Goal: Task Accomplishment & Management: Manage account settings

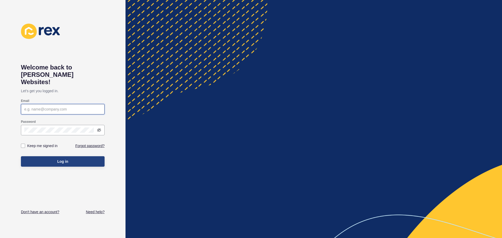
type input "[EMAIL_ADDRESS][DOMAIN_NAME]"
click at [76, 156] on button "Log in" at bounding box center [63, 161] width 84 height 10
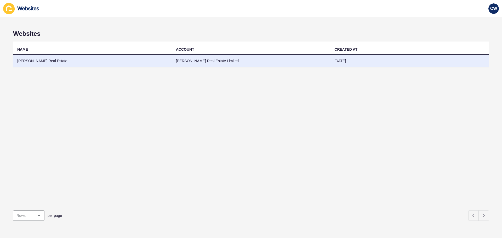
click at [41, 60] on td "[PERSON_NAME] Real Estate" at bounding box center [92, 61] width 159 height 13
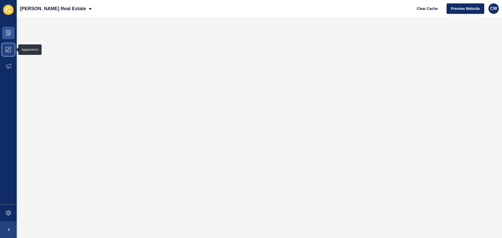
click at [6, 49] on icon at bounding box center [8, 49] width 5 height 5
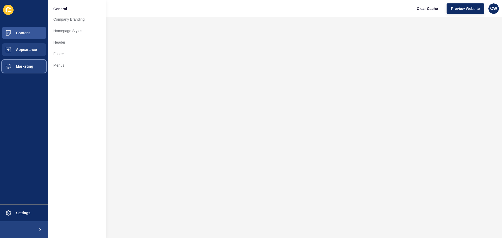
click at [17, 65] on span "Marketing" at bounding box center [16, 66] width 34 height 4
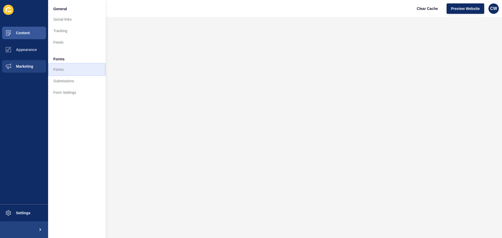
click at [61, 71] on link "Forms" at bounding box center [77, 70] width 58 height 12
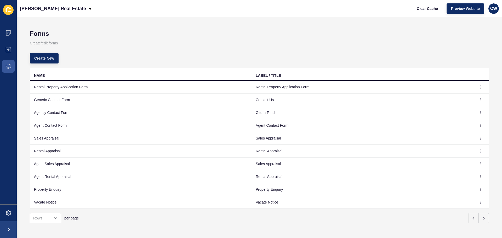
click at [59, 139] on td "Sales Appraisal" at bounding box center [141, 138] width 222 height 13
click at [46, 138] on td "Sales Appraisal" at bounding box center [141, 138] width 222 height 13
click at [480, 138] on icon "button" at bounding box center [481, 138] width 3 height 3
click at [455, 147] on link "Edit" at bounding box center [462, 149] width 37 height 12
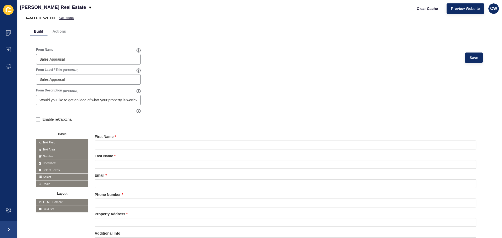
scroll to position [26, 0]
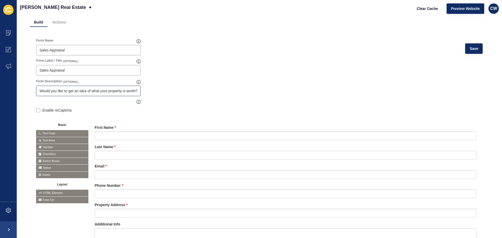
click at [88, 88] on div "Would you like to get an idea of what your property is worth? Get in touch with…" at bounding box center [88, 91] width 105 height 10
click at [102, 89] on input "Would you like to get an idea of what your property is worth? Get in touch with…" at bounding box center [89, 90] width 98 height 5
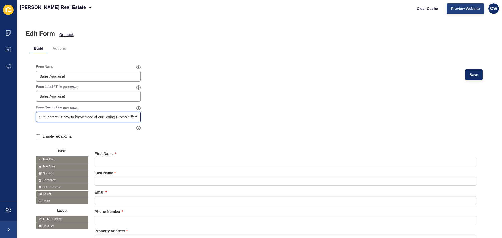
type input "Would you like to get an idea of what your property is worth? Get in touch with…"
click at [458, 7] on span "Preview Website" at bounding box center [465, 8] width 29 height 5
click at [104, 118] on input "Would you like to get an idea of what your property is worth? Get in touch with…" at bounding box center [89, 117] width 98 height 5
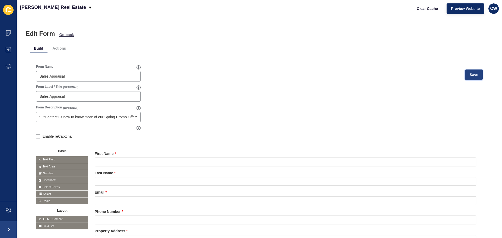
click at [471, 72] on span "Save" at bounding box center [474, 74] width 9 height 5
click at [425, 10] on span "Clear Cache" at bounding box center [427, 8] width 21 height 5
click at [123, 118] on input "Would you like to get an idea of what your property is worth? Get in touch with…" at bounding box center [89, 117] width 98 height 5
click at [132, 116] on input "Would you like to get an idea of what your property is worth? Get in touch with…" at bounding box center [89, 117] width 98 height 5
click at [64, 33] on span "Go back" at bounding box center [66, 34] width 14 height 5
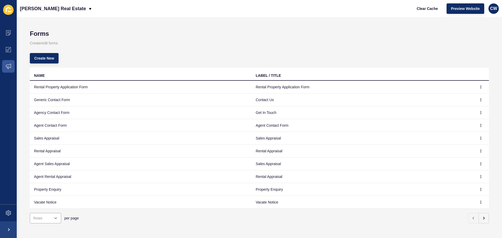
click at [486, 21] on div "Forms Create/edit forms Create New NAME LABEL / TITLE Rental Property Applicati…" at bounding box center [260, 127] width 486 height 221
click at [496, 9] on span "CW" at bounding box center [494, 8] width 7 height 5
click at [471, 42] on link "Logout" at bounding box center [482, 44] width 38 height 12
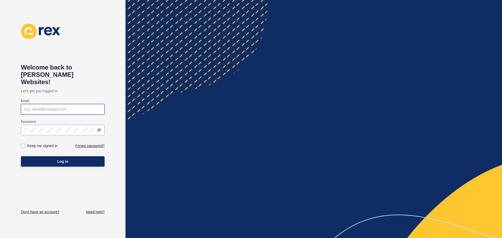
type input "[EMAIL_ADDRESS][DOMAIN_NAME]"
